Goal: Task Accomplishment & Management: Manage account settings

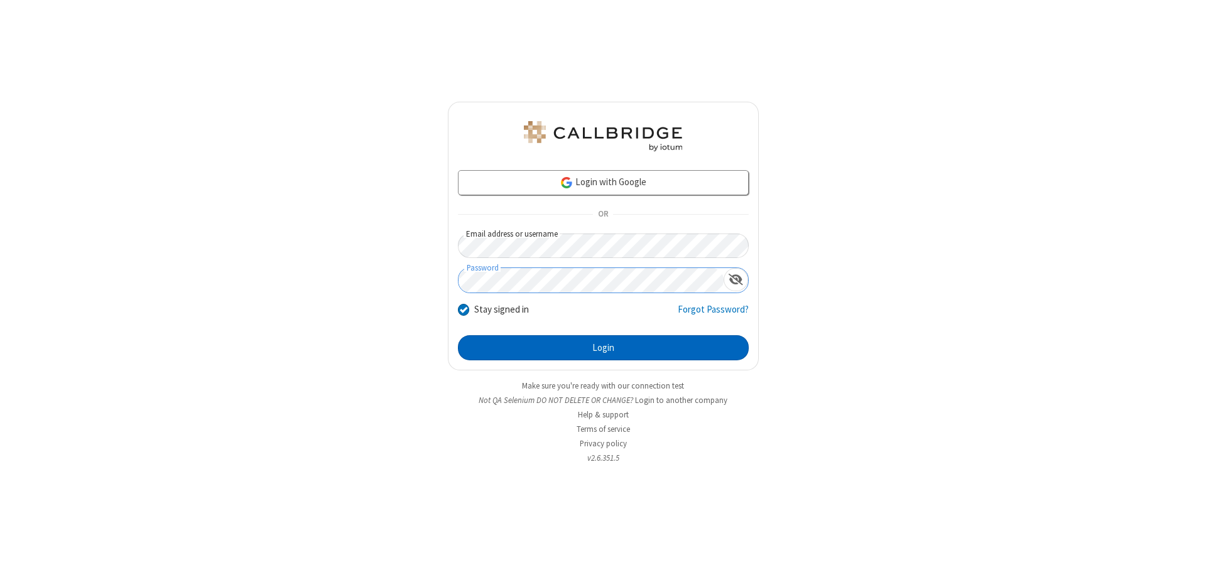
click at [603, 348] on button "Login" at bounding box center [603, 347] width 291 height 25
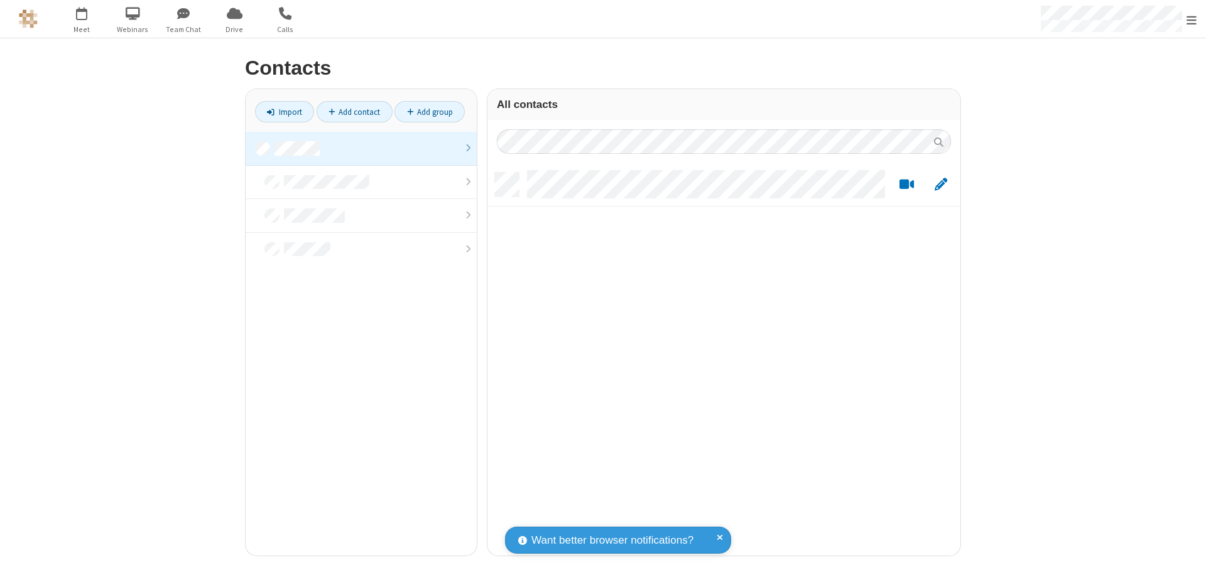
click at [361, 148] on link at bounding box center [361, 149] width 231 height 34
click at [354, 112] on link "Add contact" at bounding box center [355, 111] width 76 height 21
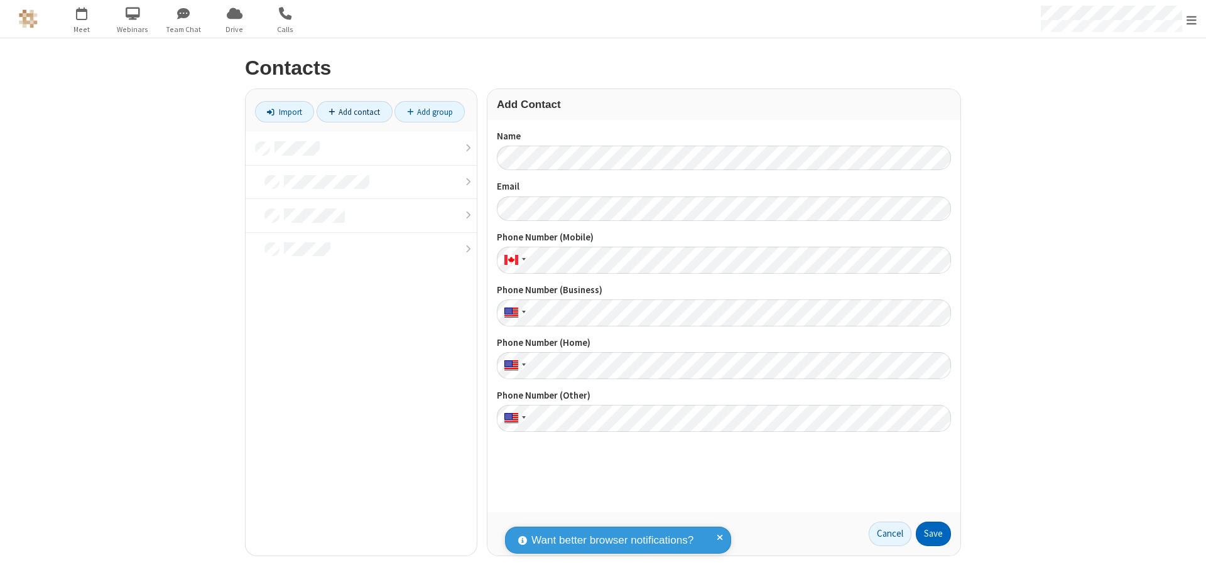
click at [933, 534] on button "Save" at bounding box center [933, 534] width 35 height 25
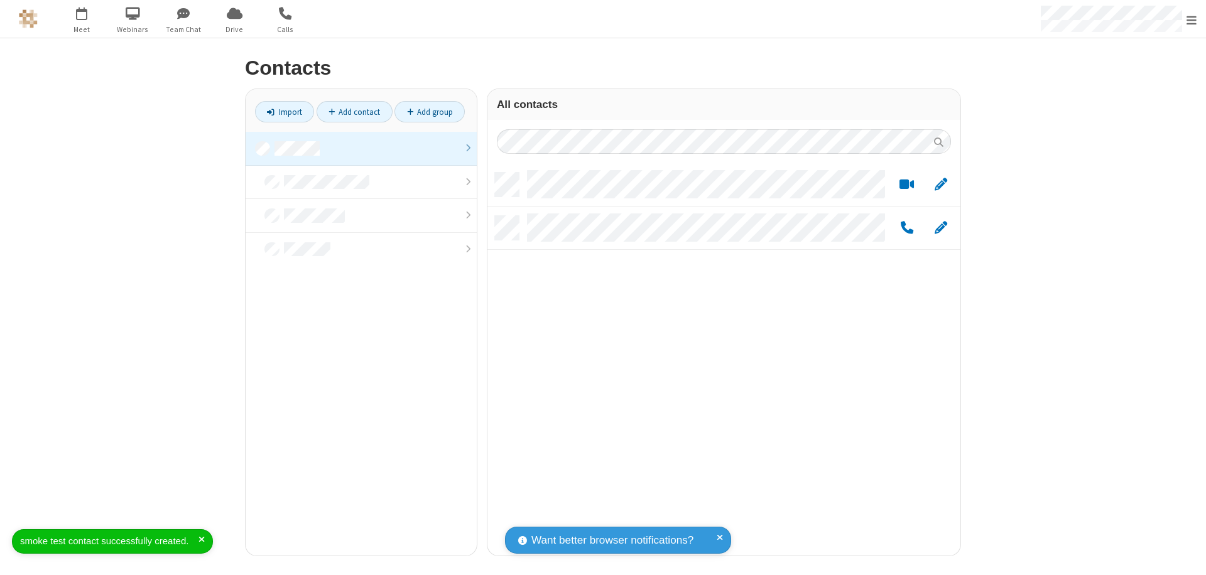
scroll to position [383, 463]
